Goal: Check status: Check status

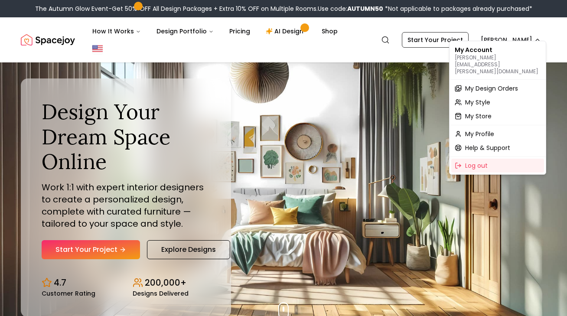
click at [487, 84] on span "My Design Orders" at bounding box center [492, 88] width 53 height 9
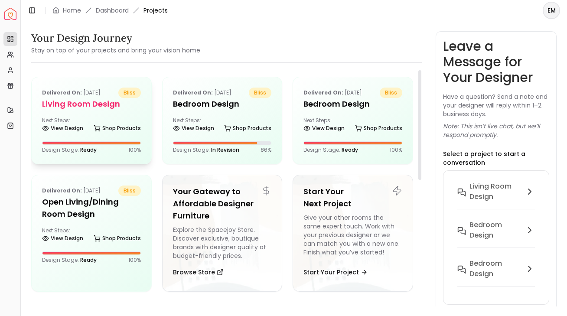
click at [134, 111] on div "Delivered on: Sep 27, 2025 bliss Living Room design Next Steps: View Design Sho…" at bounding box center [92, 120] width 120 height 87
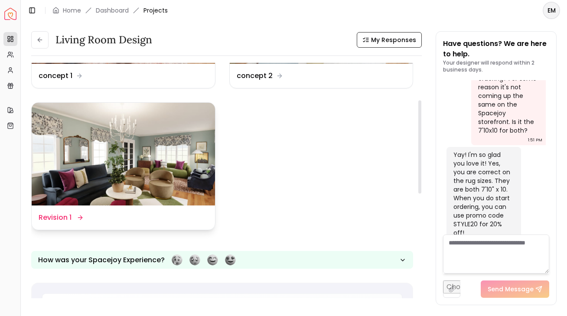
scroll to position [123, 0]
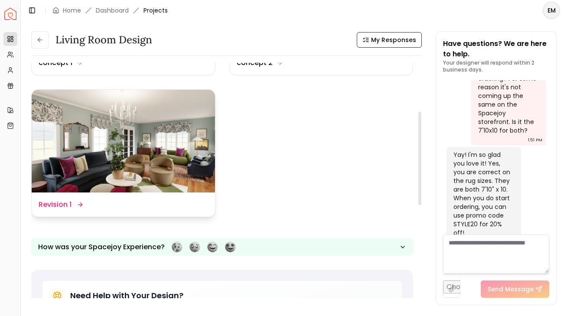
click at [141, 201] on div "Design Name Revision 1" at bounding box center [124, 205] width 170 height 10
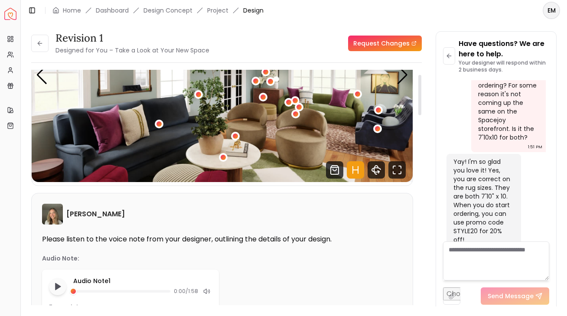
scroll to position [27, 0]
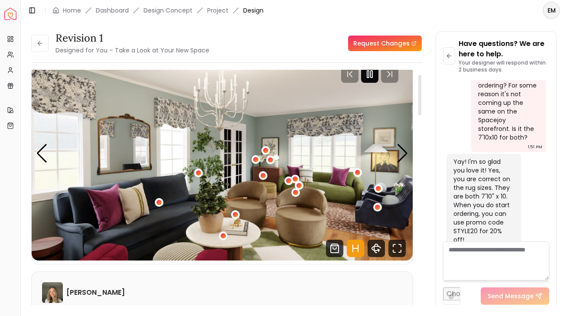
click at [375, 72] on icon "Pause" at bounding box center [370, 74] width 10 height 10
click at [357, 246] on icon "Hotspots Toggle" at bounding box center [355, 248] width 17 height 17
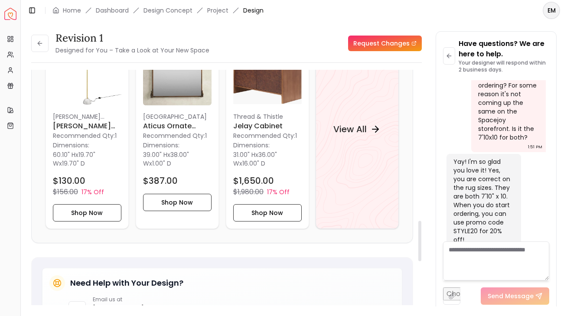
scroll to position [977, 0]
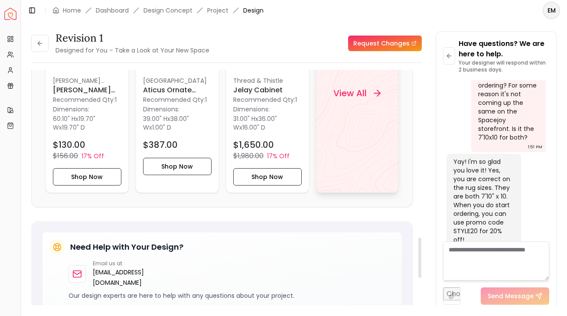
click at [366, 148] on div "View All" at bounding box center [357, 93] width 83 height 200
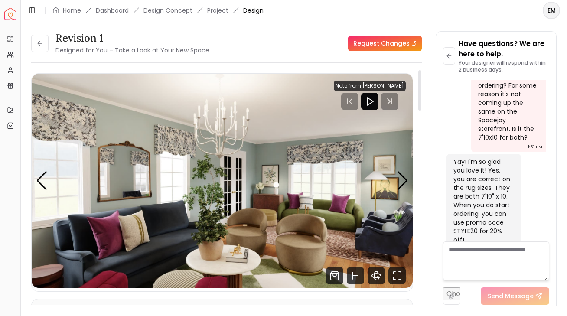
scroll to position [4, 0]
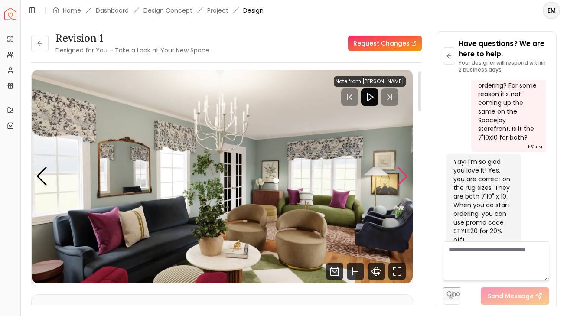
click at [402, 167] on div "Next slide" at bounding box center [403, 176] width 12 height 19
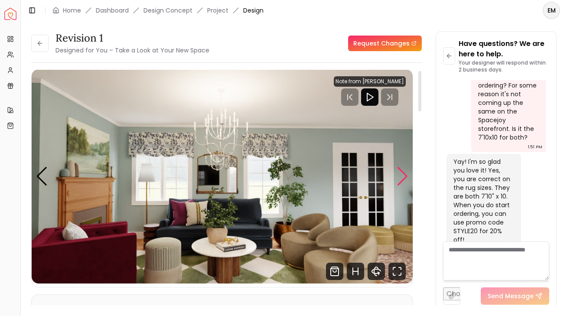
click at [402, 167] on div "Next slide" at bounding box center [403, 176] width 12 height 19
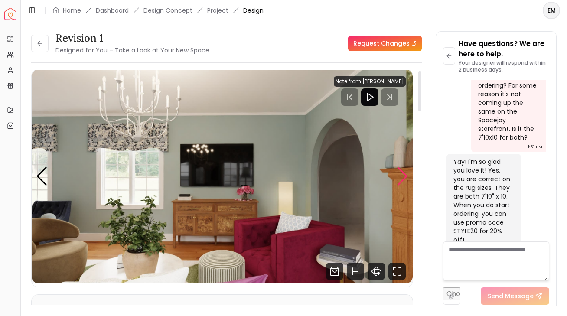
click at [402, 167] on div "Next slide" at bounding box center [403, 176] width 12 height 19
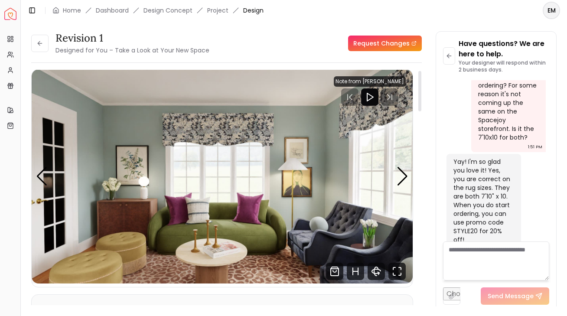
scroll to position [65, 0]
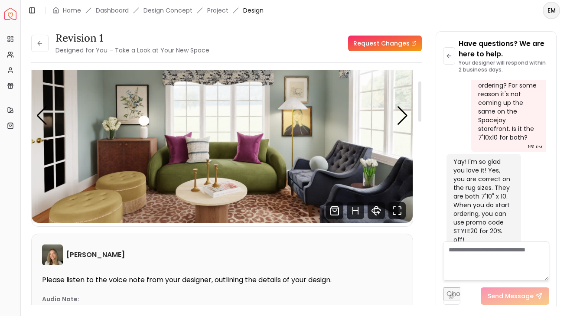
click at [401, 134] on img "4 / 6" at bounding box center [222, 116] width 381 height 214
click at [399, 124] on div "Next slide" at bounding box center [403, 115] width 12 height 19
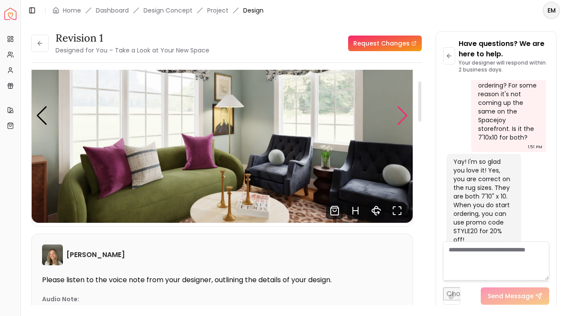
click at [399, 124] on div "Next slide" at bounding box center [403, 115] width 12 height 19
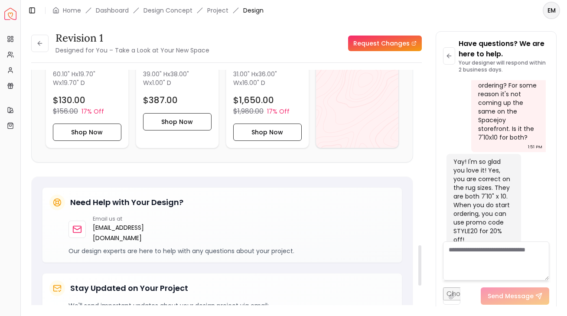
scroll to position [1064, 0]
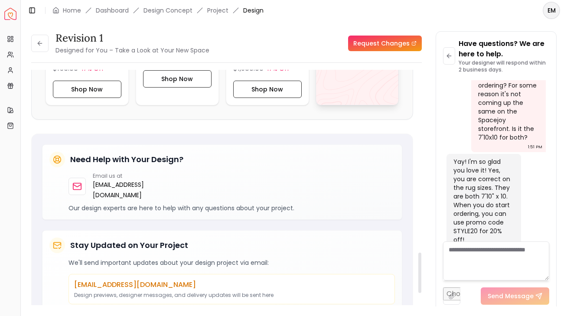
click at [355, 81] on div "View All" at bounding box center [357, 6] width 83 height 200
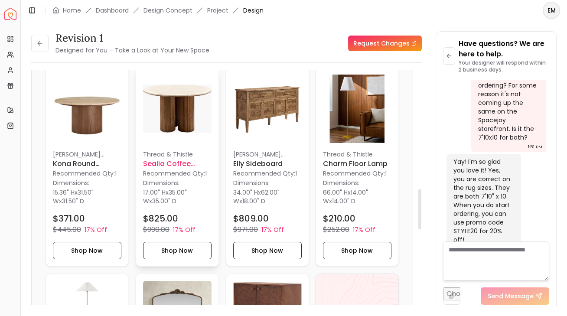
scroll to position [693, 0]
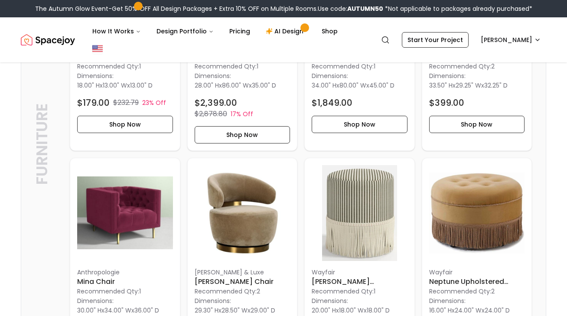
scroll to position [631, 0]
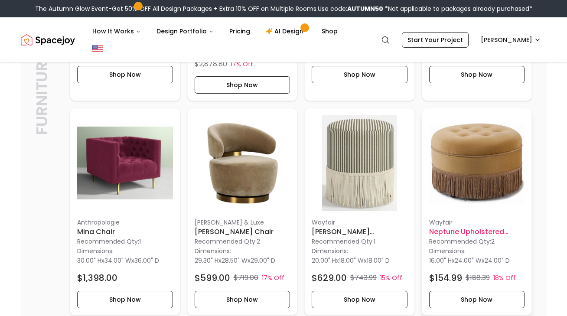
click at [476, 145] on img at bounding box center [478, 163] width 96 height 96
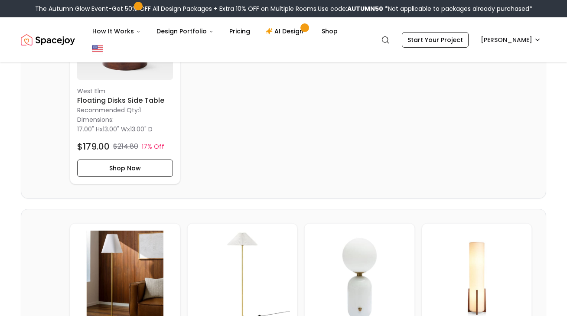
scroll to position [978, 0]
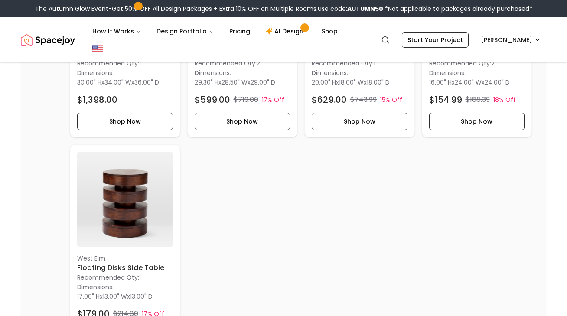
scroll to position [454, 0]
